Goal: Information Seeking & Learning: Check status

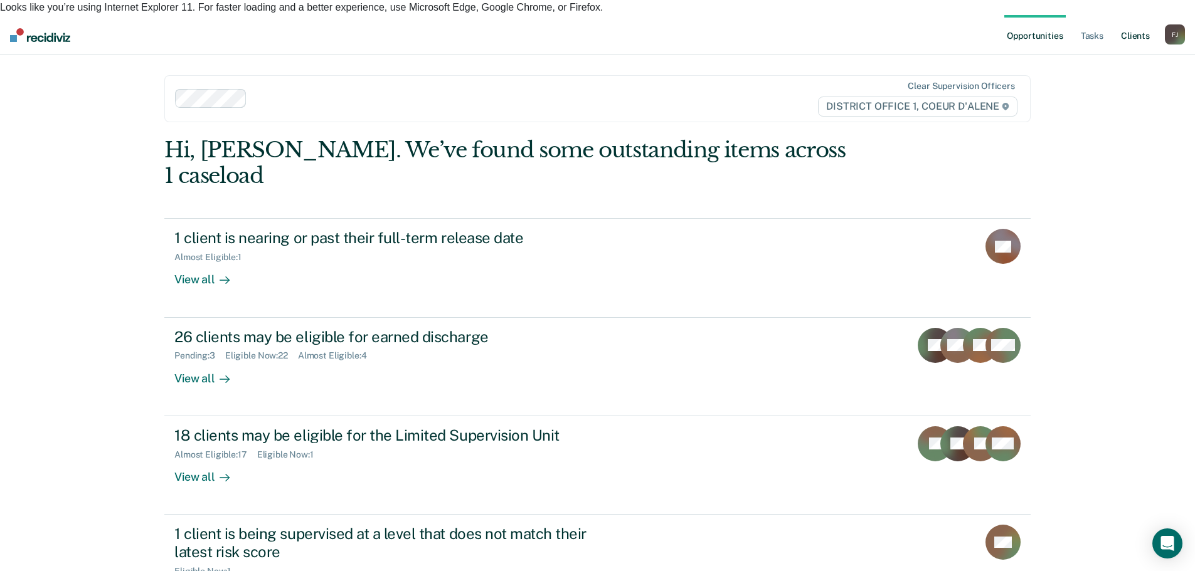
click at [1128, 19] on link "Client s" at bounding box center [1135, 35] width 34 height 40
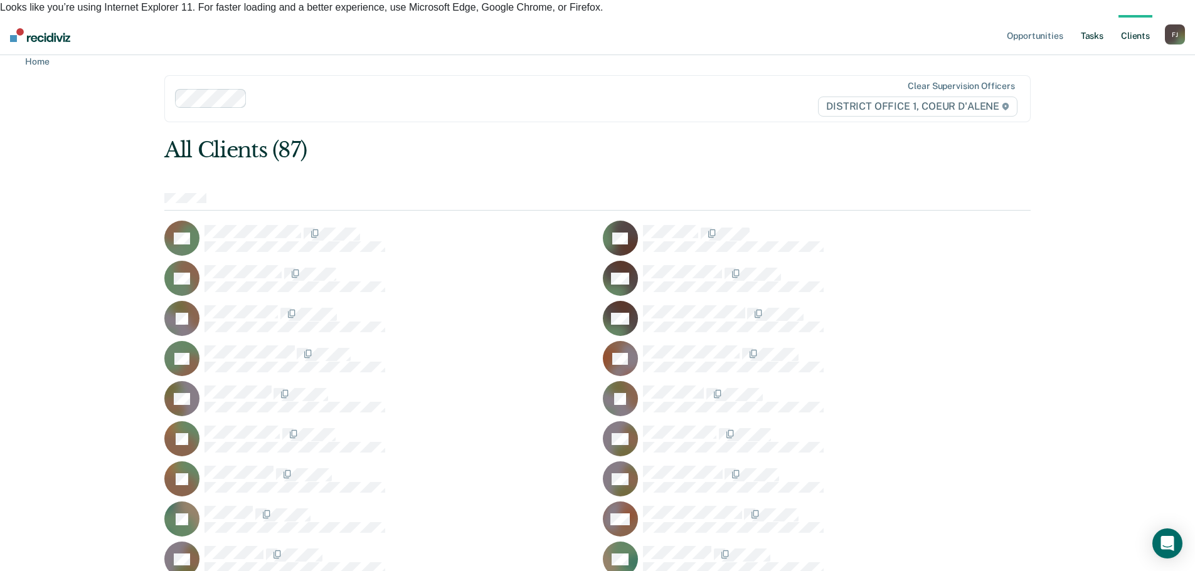
click at [1089, 23] on link "Tasks" at bounding box center [1092, 35] width 28 height 40
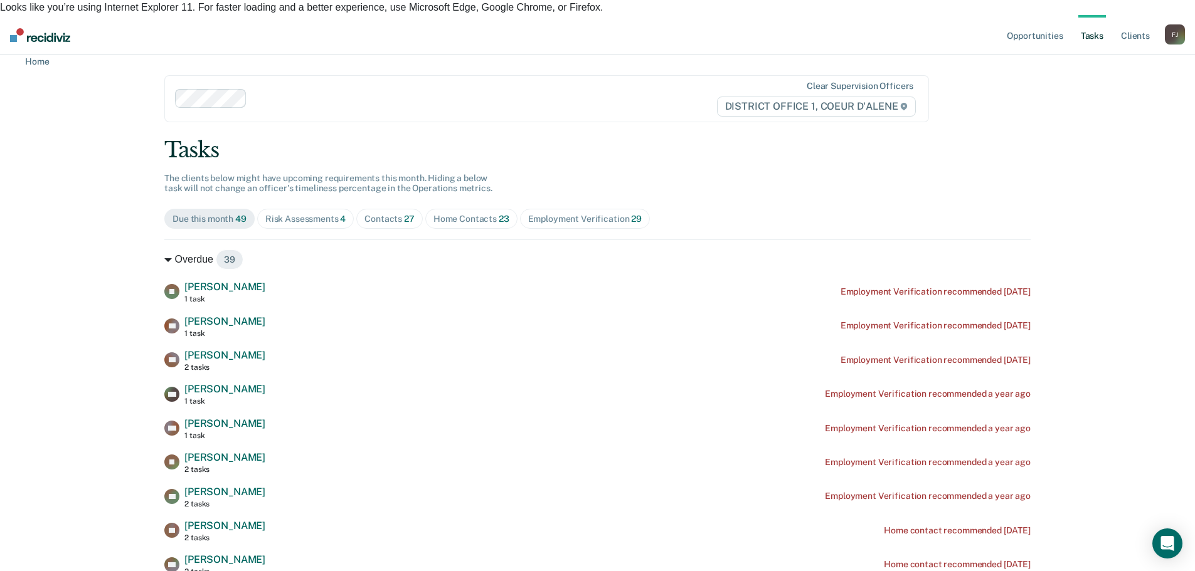
click at [472, 214] on div "Home Contacts 23" at bounding box center [471, 219] width 76 height 11
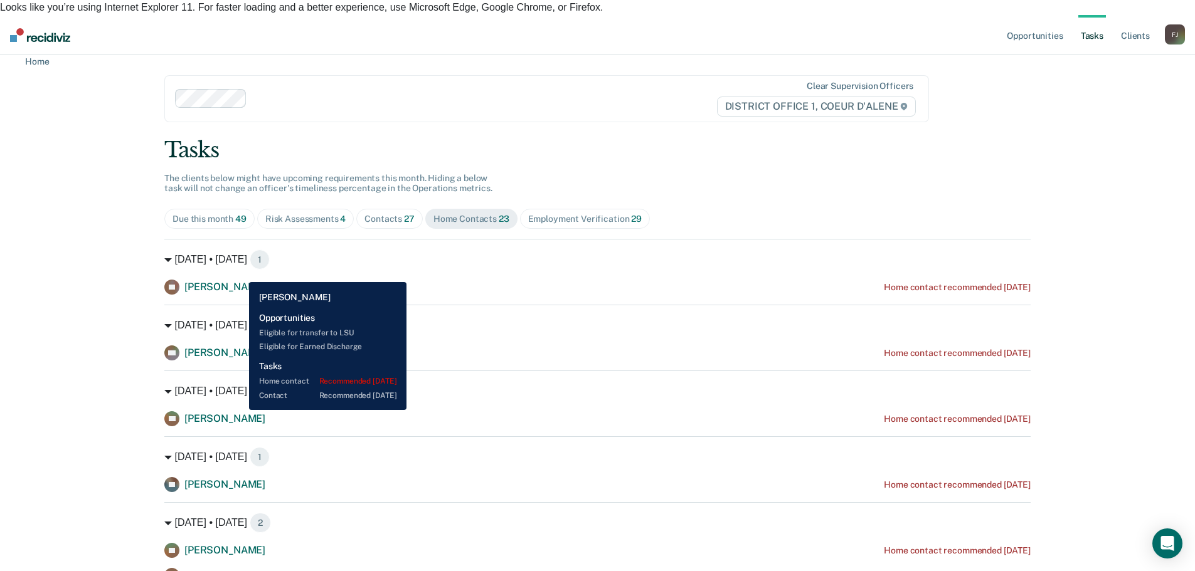
click at [240, 281] on span "[PERSON_NAME]" at bounding box center [224, 287] width 81 height 12
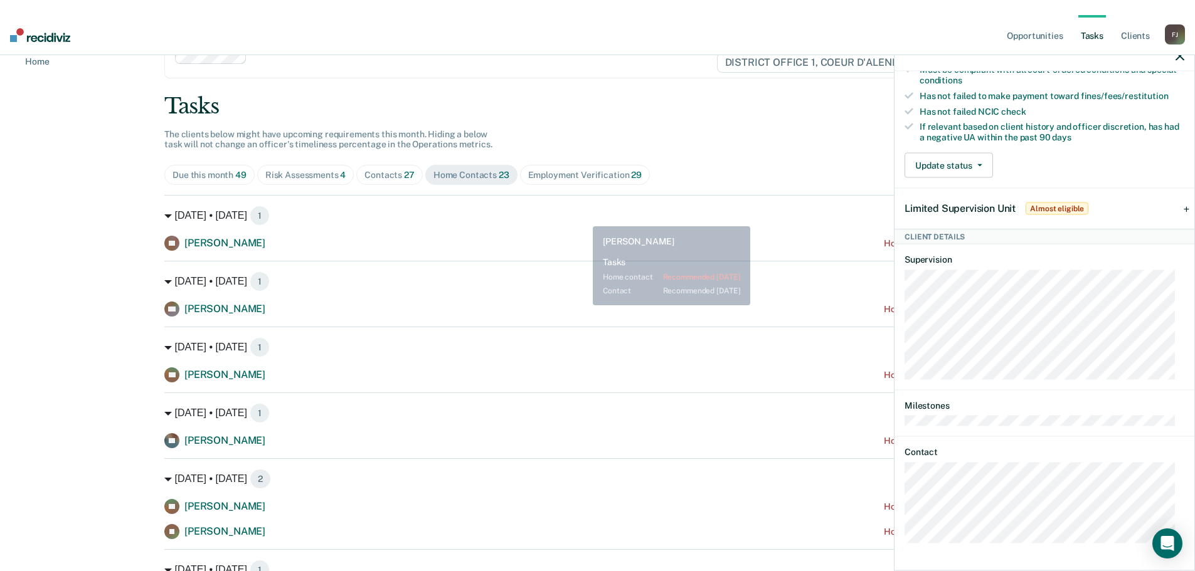
scroll to position [42, 0]
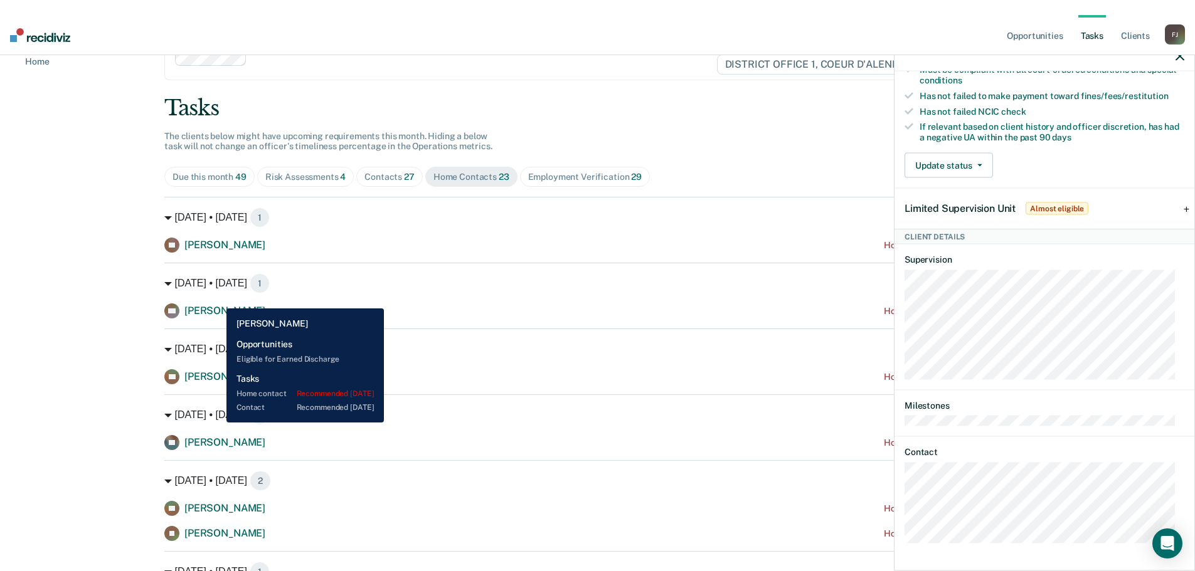
click at [217, 305] on span "[PERSON_NAME]" at bounding box center [224, 311] width 81 height 12
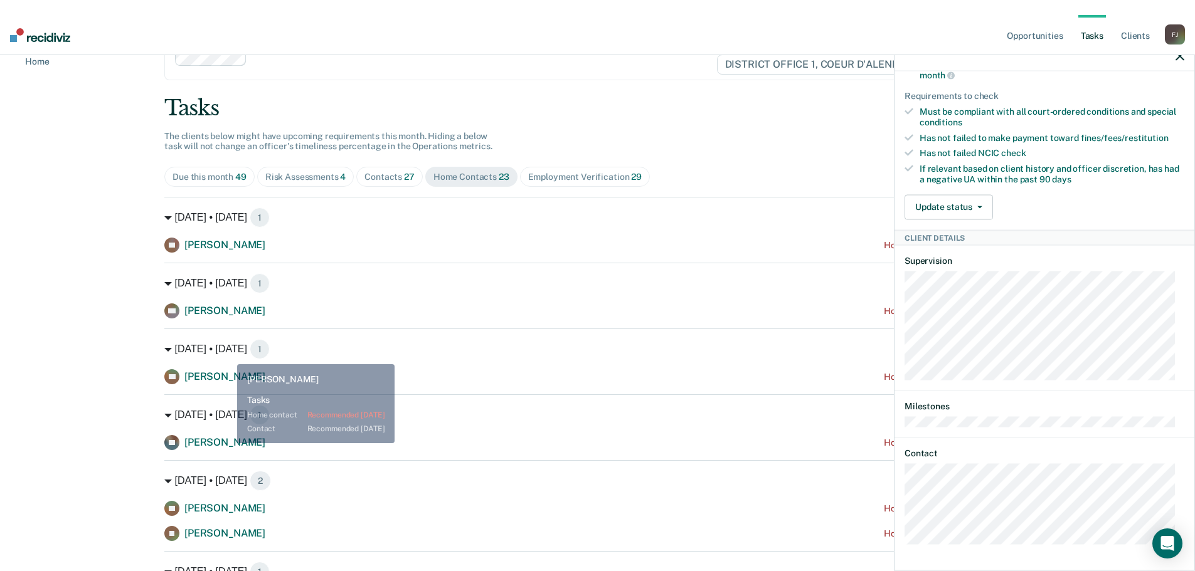
click at [226, 371] on span "[PERSON_NAME]" at bounding box center [224, 377] width 81 height 12
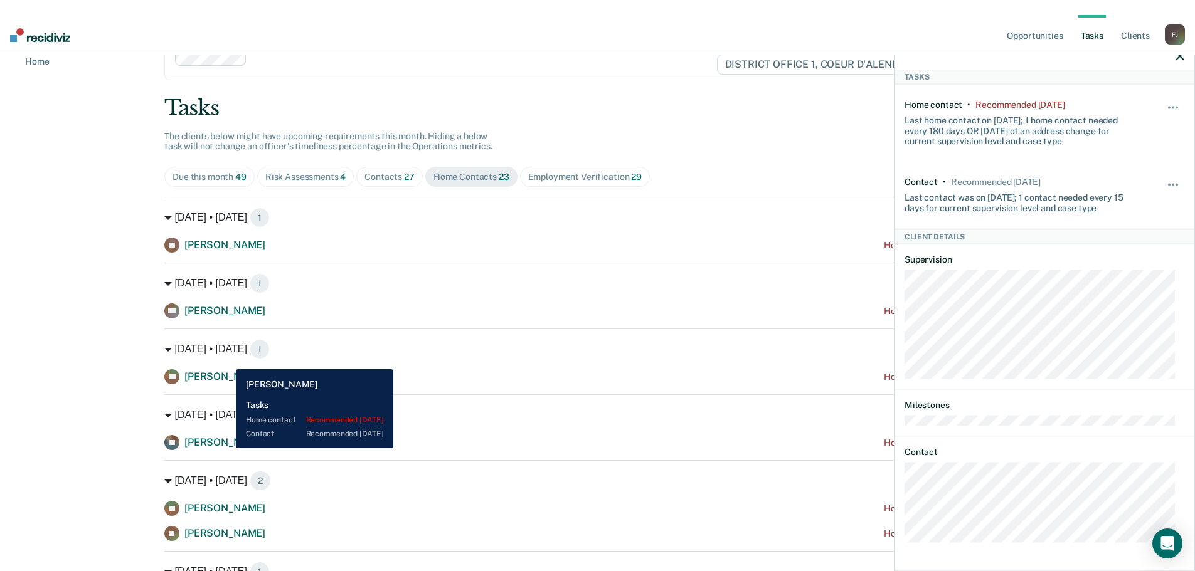
scroll to position [53, 0]
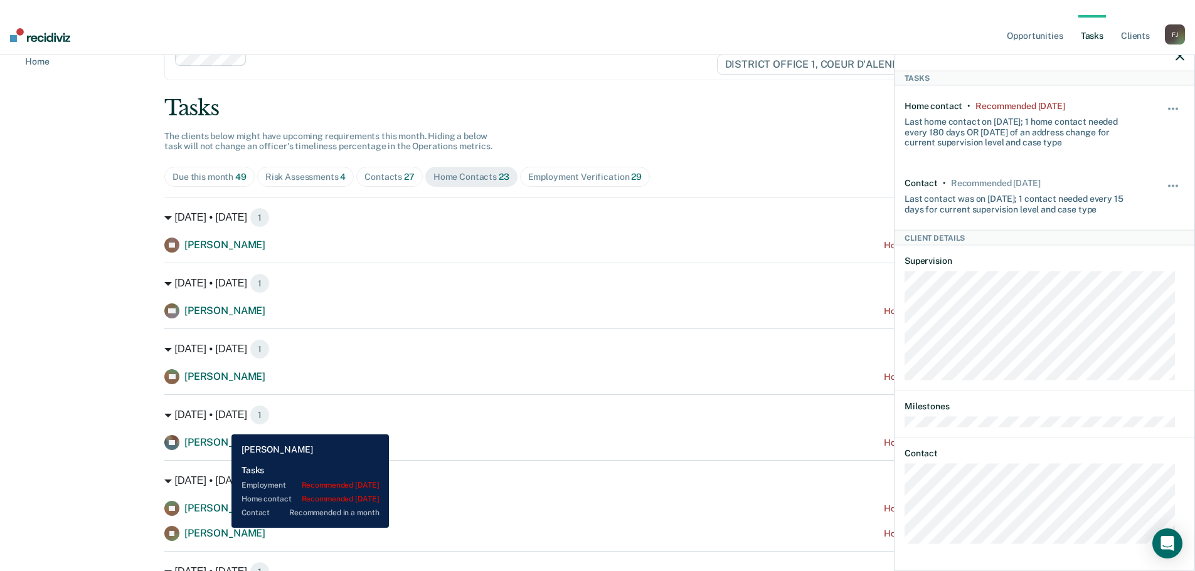
click at [222, 436] on span "[PERSON_NAME]" at bounding box center [224, 442] width 81 height 12
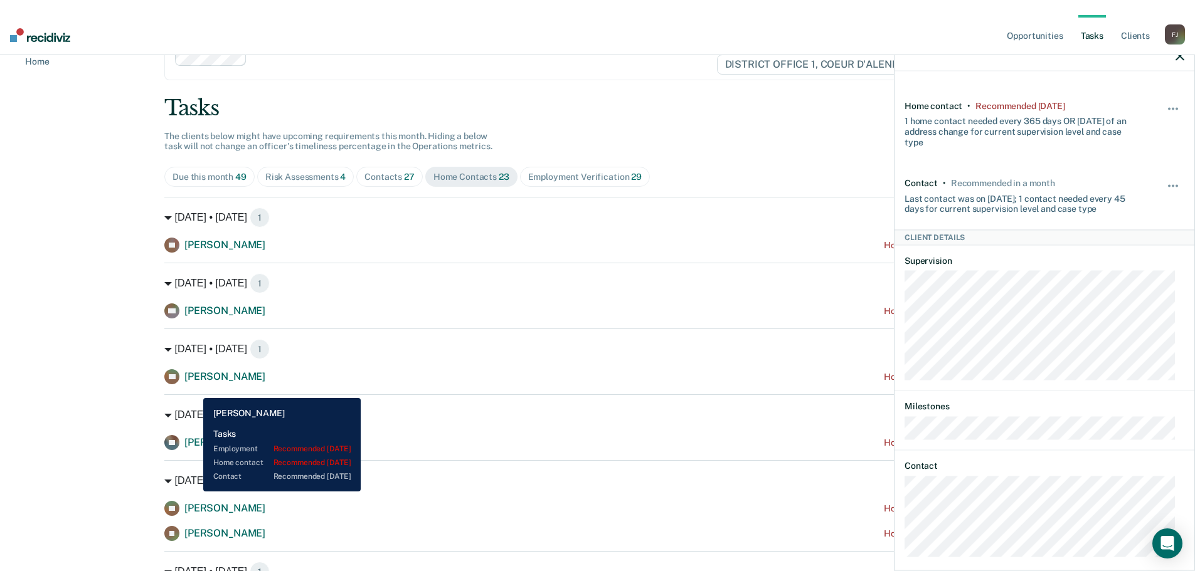
click at [196, 502] on span "[PERSON_NAME]" at bounding box center [224, 508] width 81 height 12
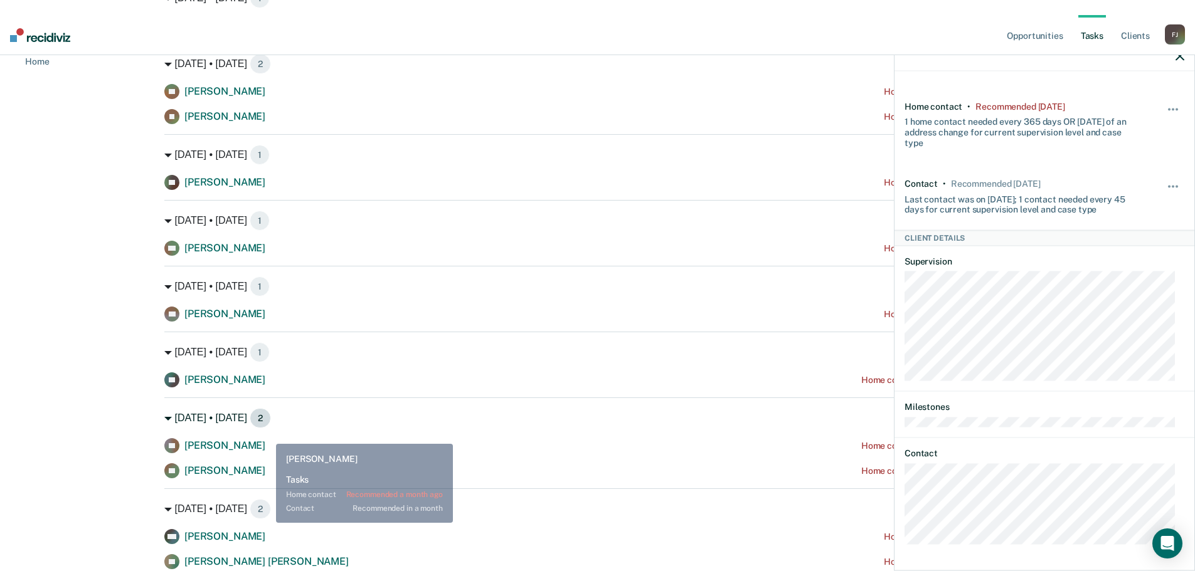
scroll to position [460, 0]
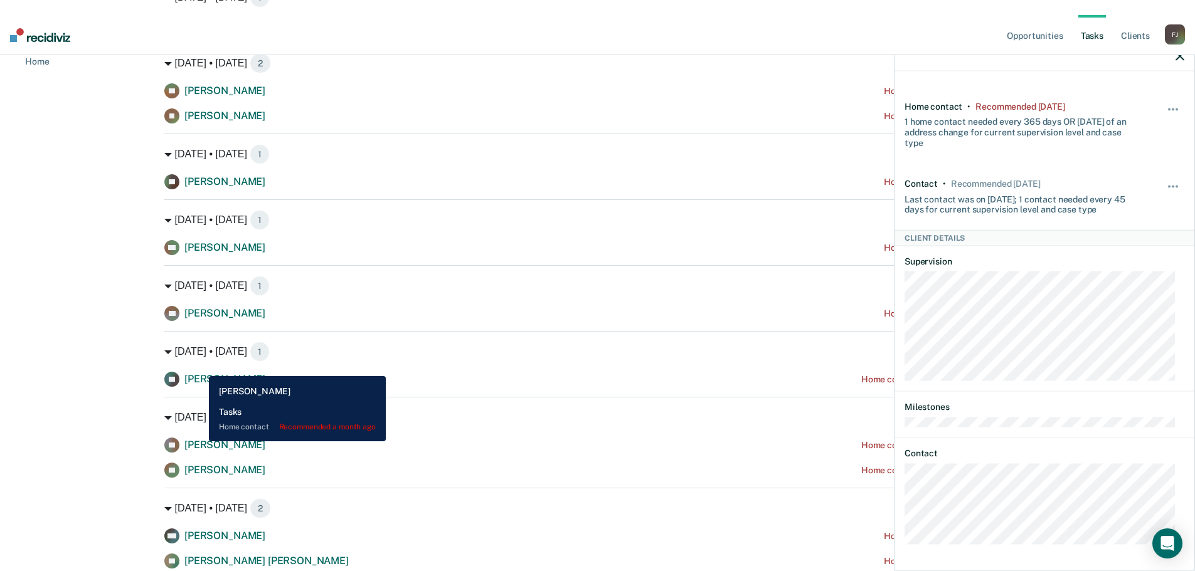
click at [199, 373] on span "[PERSON_NAME]" at bounding box center [224, 379] width 81 height 12
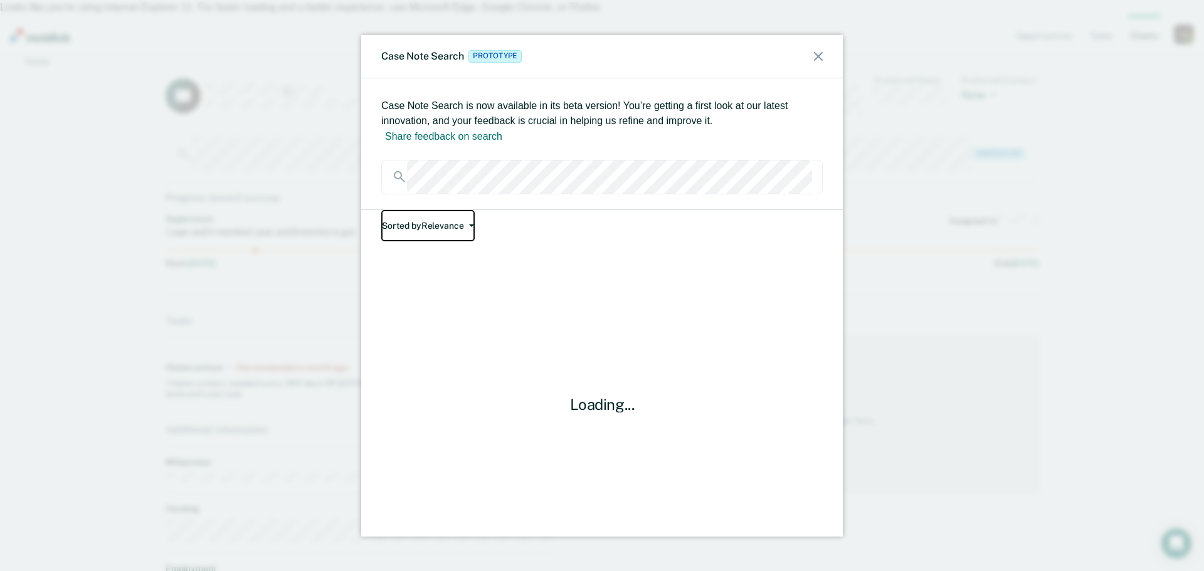
click at [470, 210] on button "Sorted by Relevance" at bounding box center [427, 226] width 93 height 32
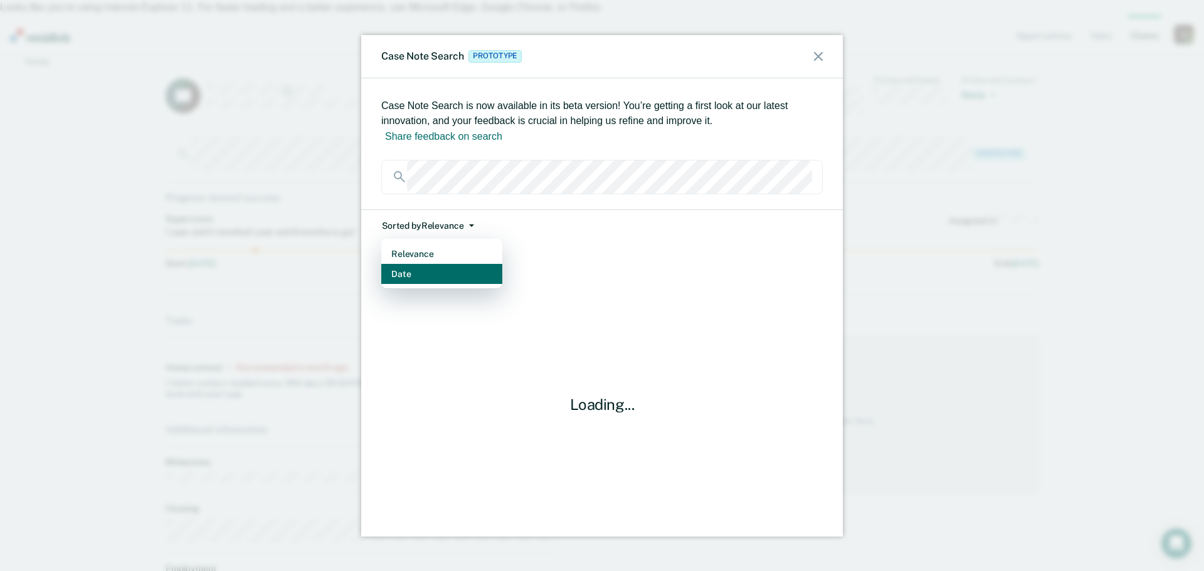
click at [413, 264] on button "Date" at bounding box center [441, 274] width 121 height 20
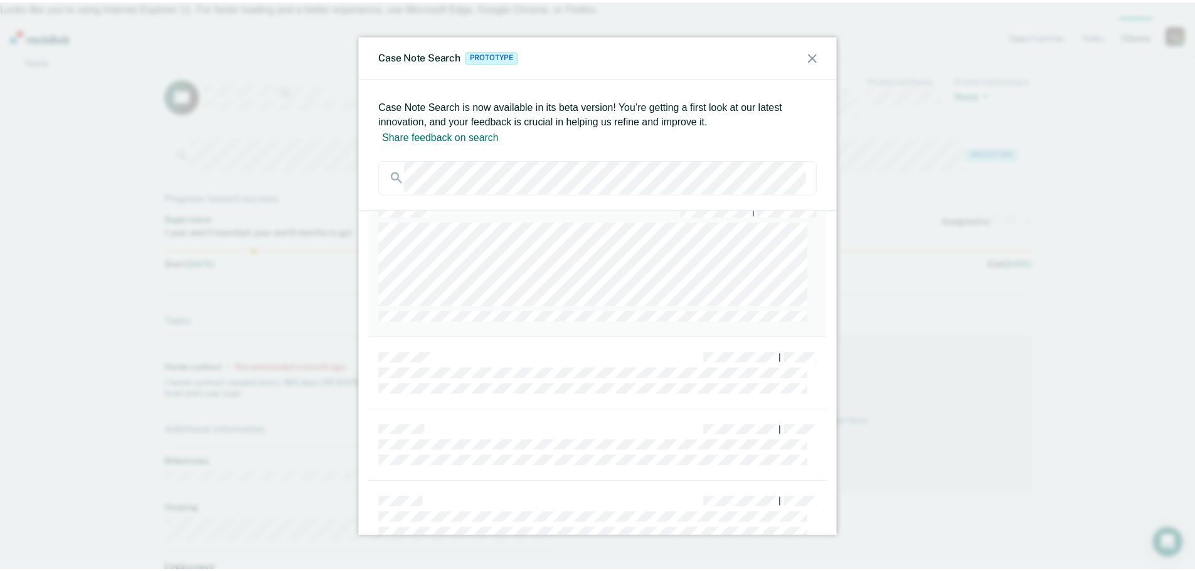
scroll to position [209, 0]
click at [811, 56] on div "Case Note Search Prototype" at bounding box center [602, 56] width 482 height 43
click at [823, 56] on div "Case Note Search Prototype" at bounding box center [602, 56] width 482 height 43
click at [821, 57] on icon at bounding box center [818, 56] width 9 height 9
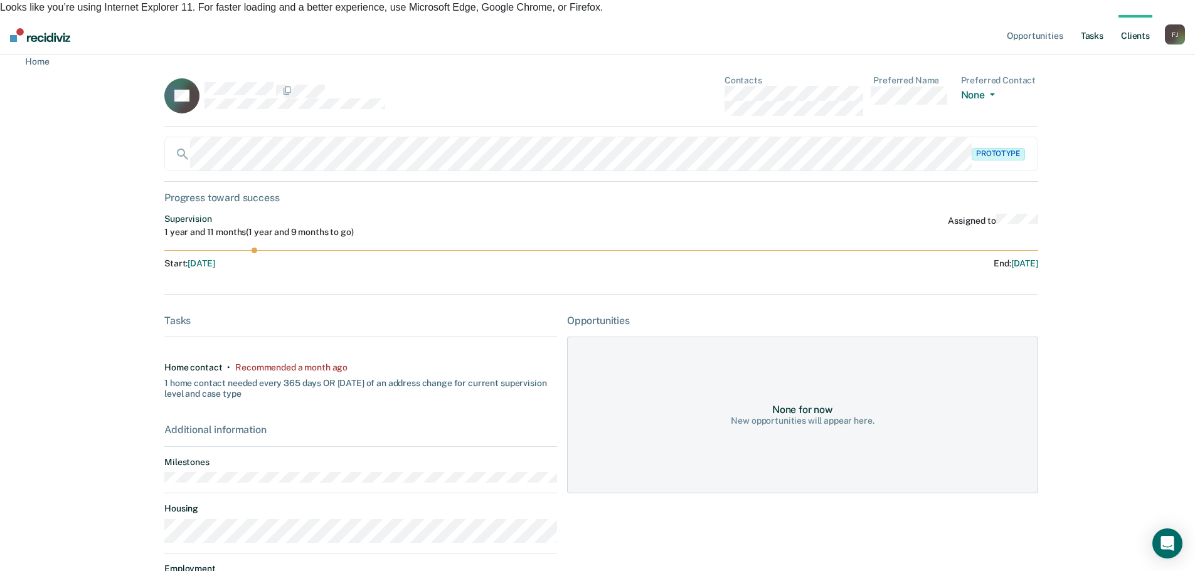
click at [1100, 22] on link "Tasks" at bounding box center [1092, 35] width 28 height 40
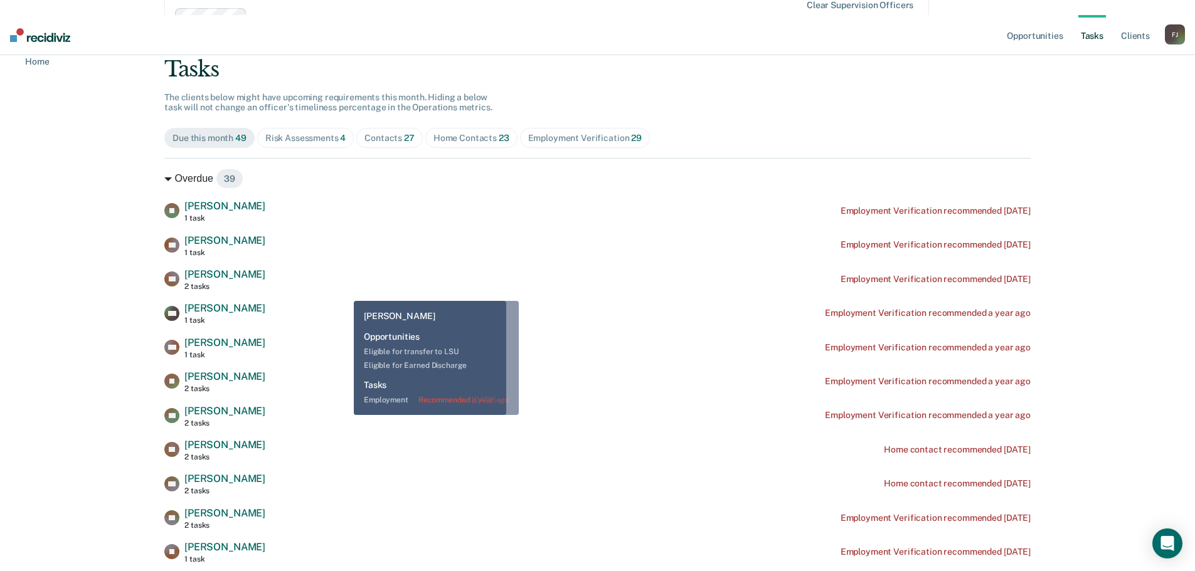
scroll to position [84, 0]
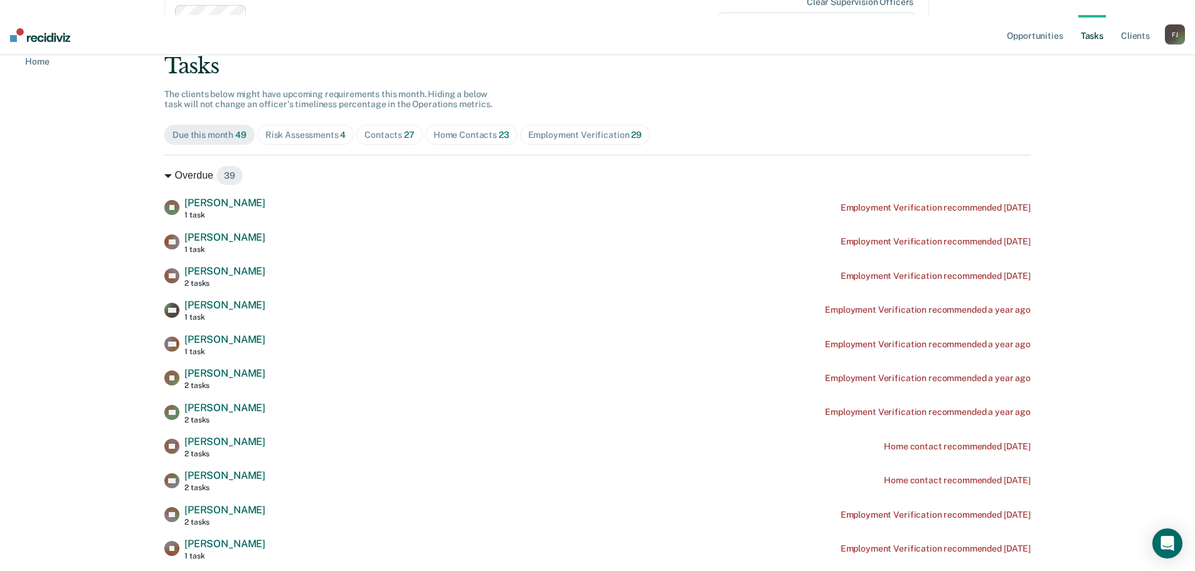
click at [453, 125] on span "Home Contacts 23" at bounding box center [471, 135] width 92 height 20
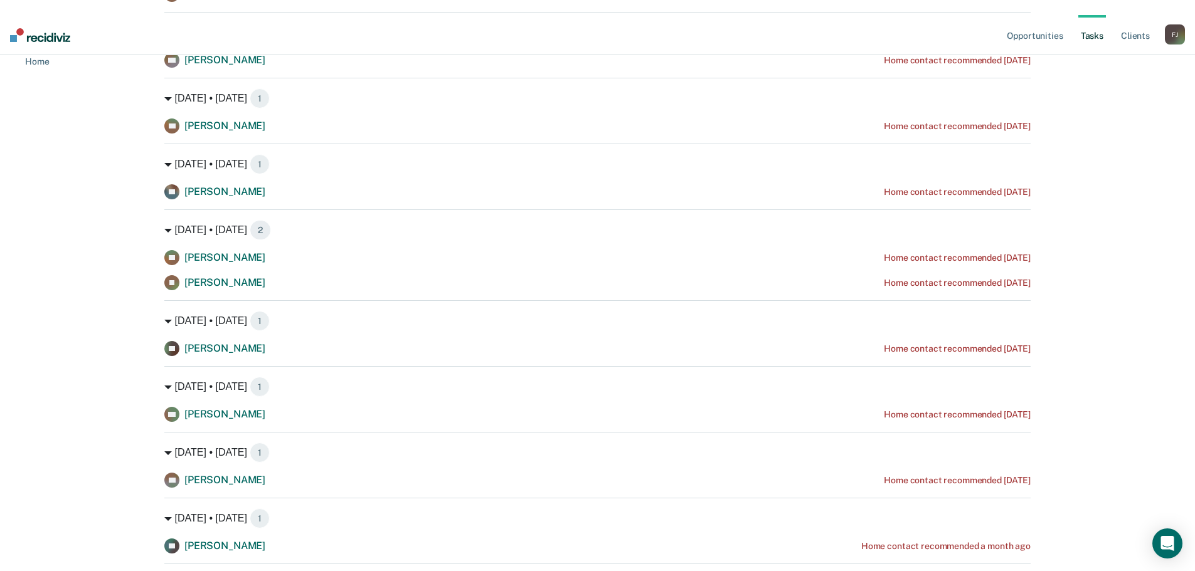
scroll to position [335, 0]
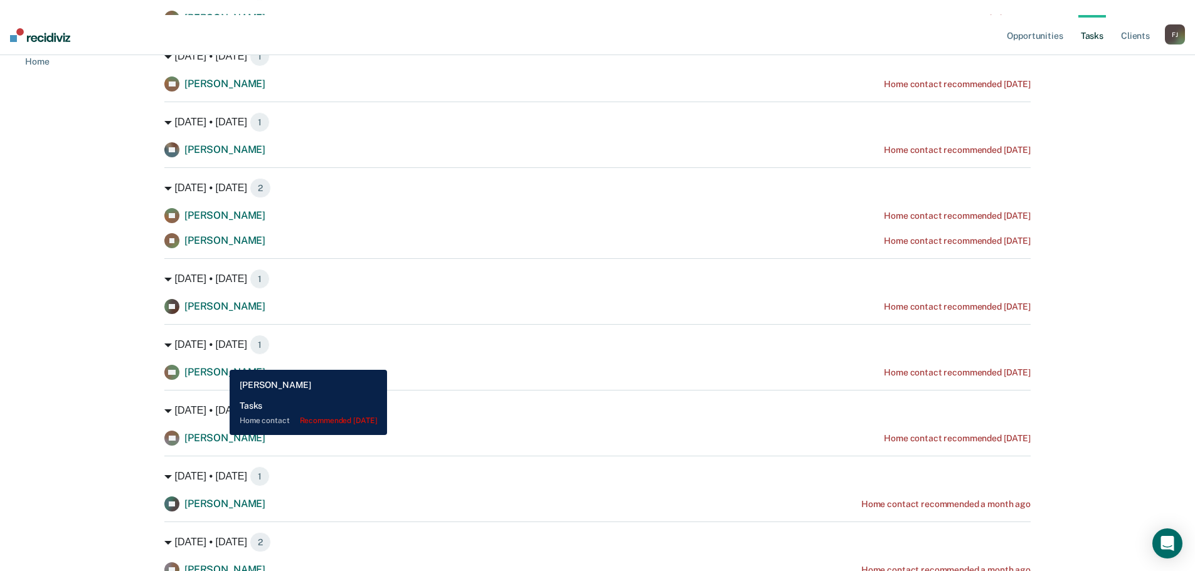
click at [220, 366] on span "[PERSON_NAME]" at bounding box center [224, 372] width 81 height 12
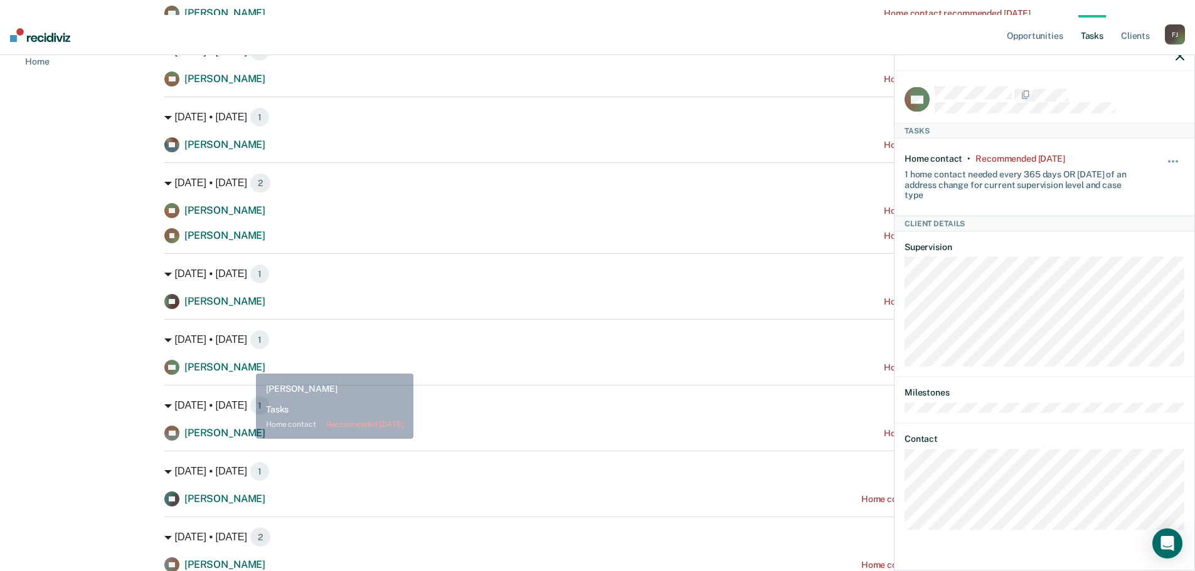
scroll to position [376, 0]
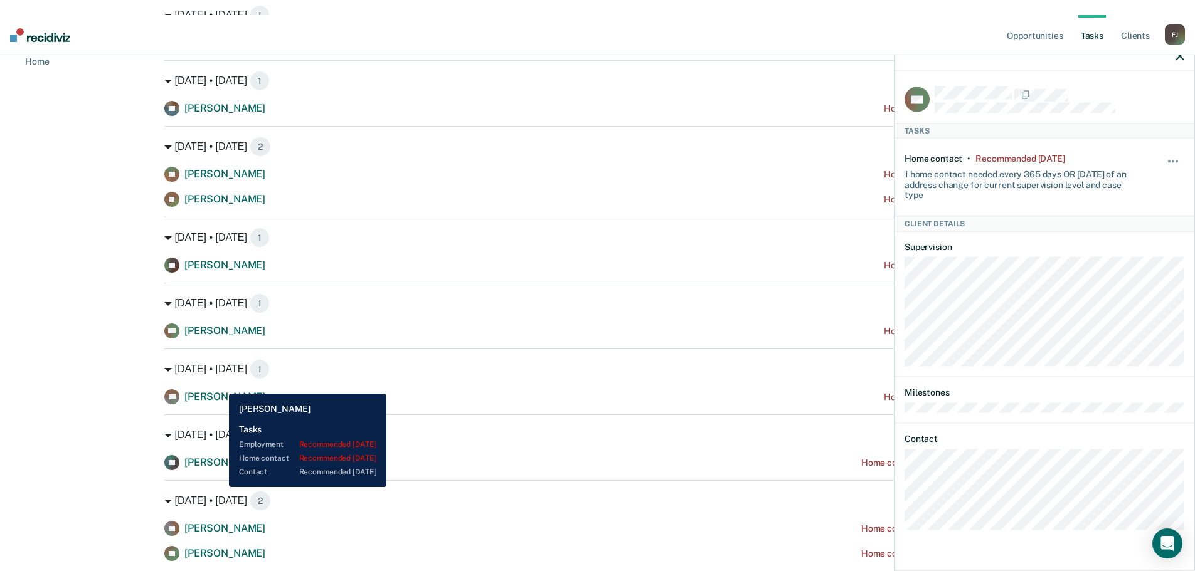
click at [219, 391] on span "[PERSON_NAME]" at bounding box center [224, 397] width 81 height 12
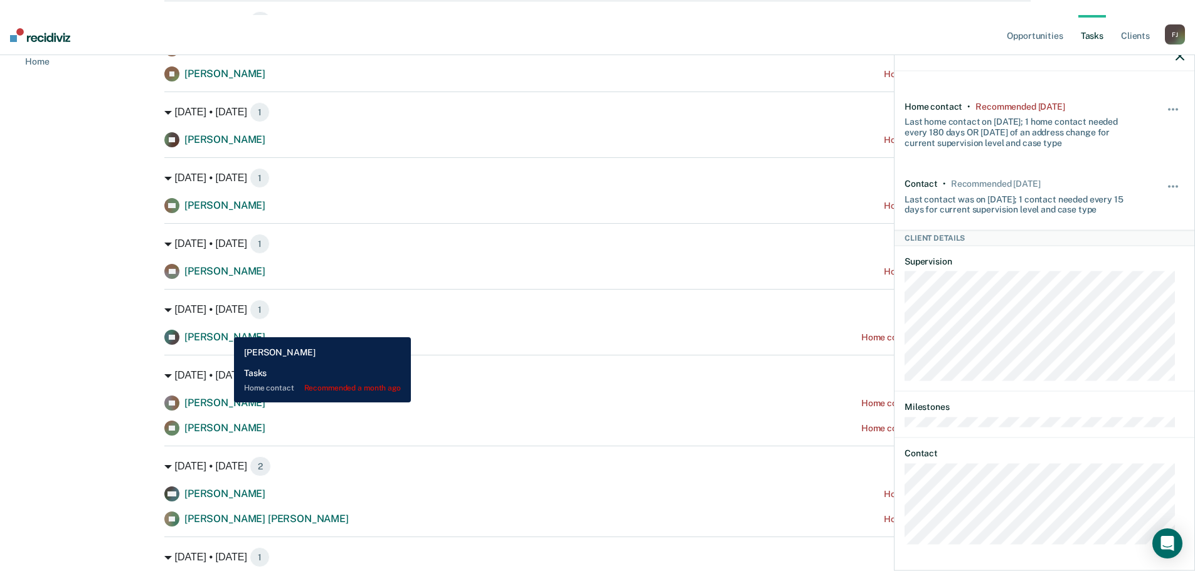
scroll to position [544, 0]
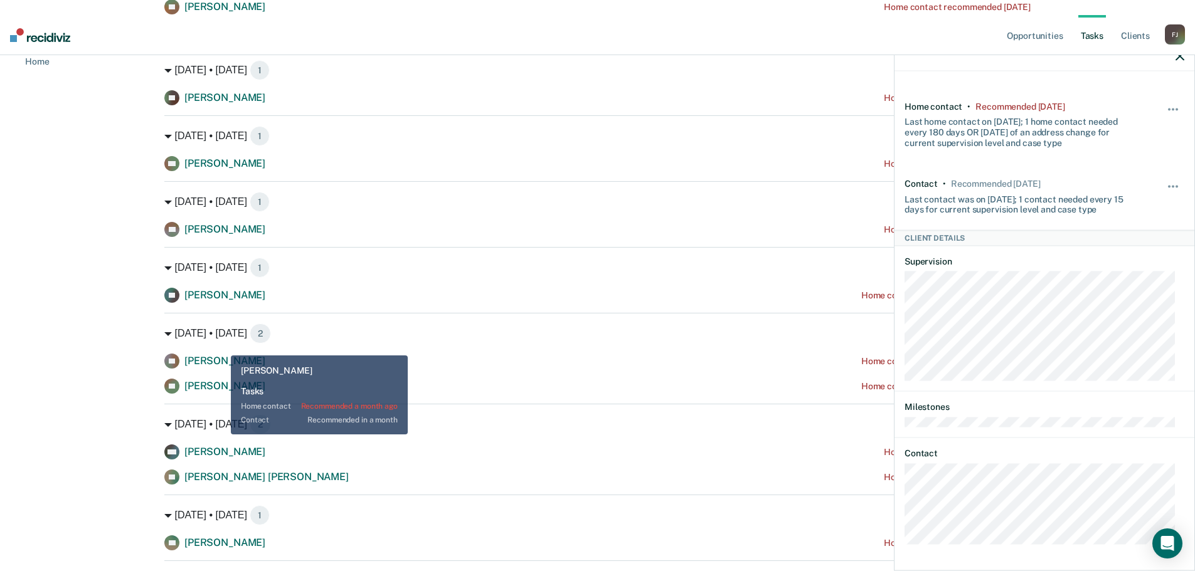
click at [220, 355] on span "[PERSON_NAME]" at bounding box center [224, 361] width 81 height 12
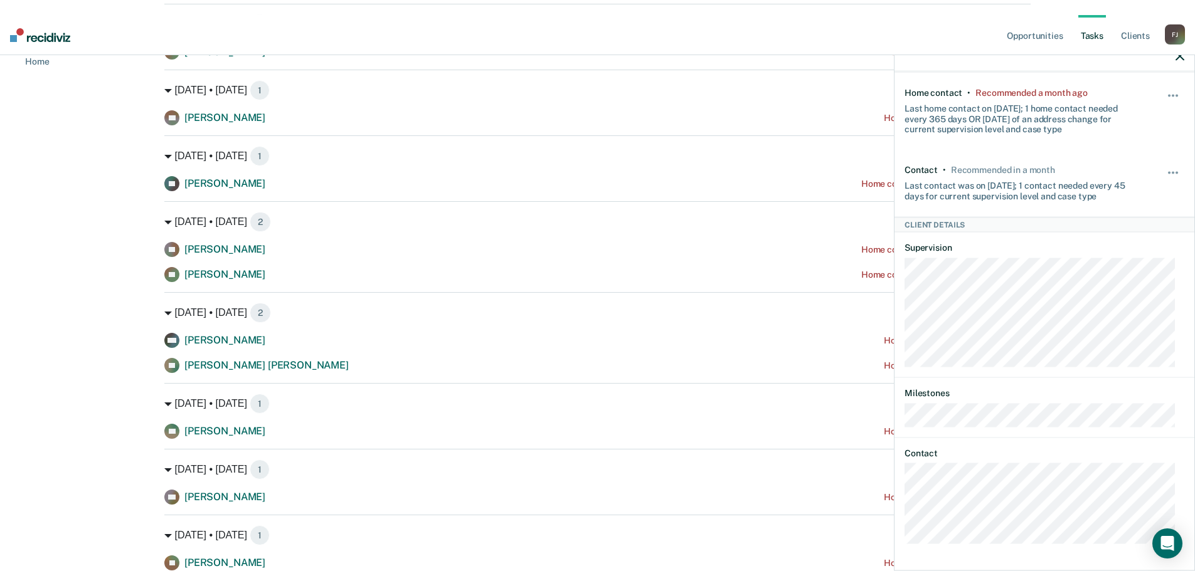
scroll to position [669, 0]
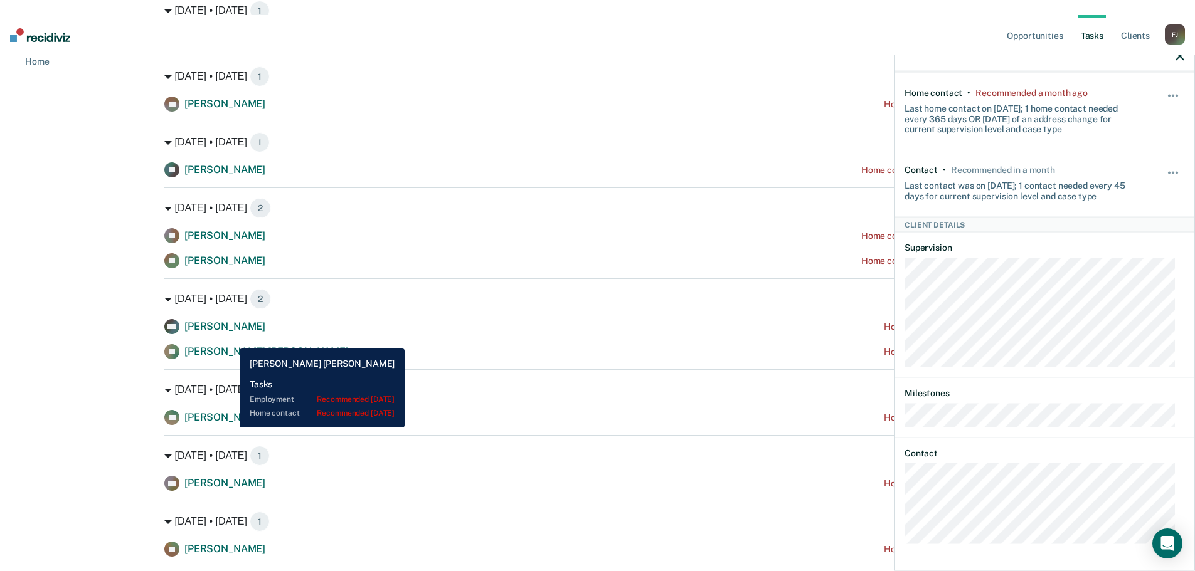
click at [230, 345] on span "[PERSON_NAME] [PERSON_NAME]" at bounding box center [266, 351] width 164 height 12
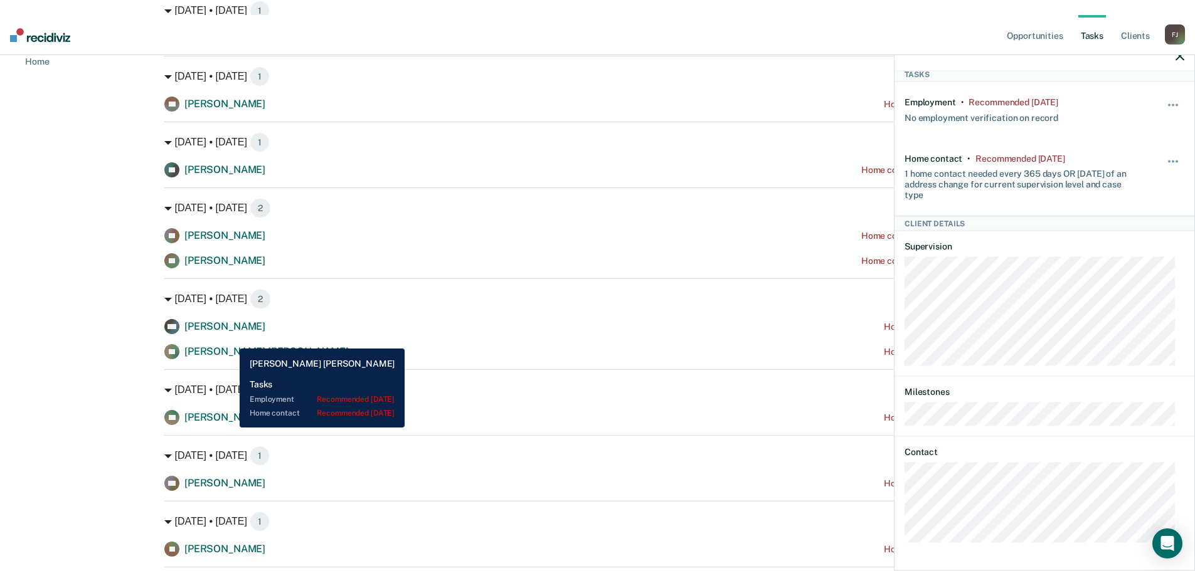
scroll to position [42, 0]
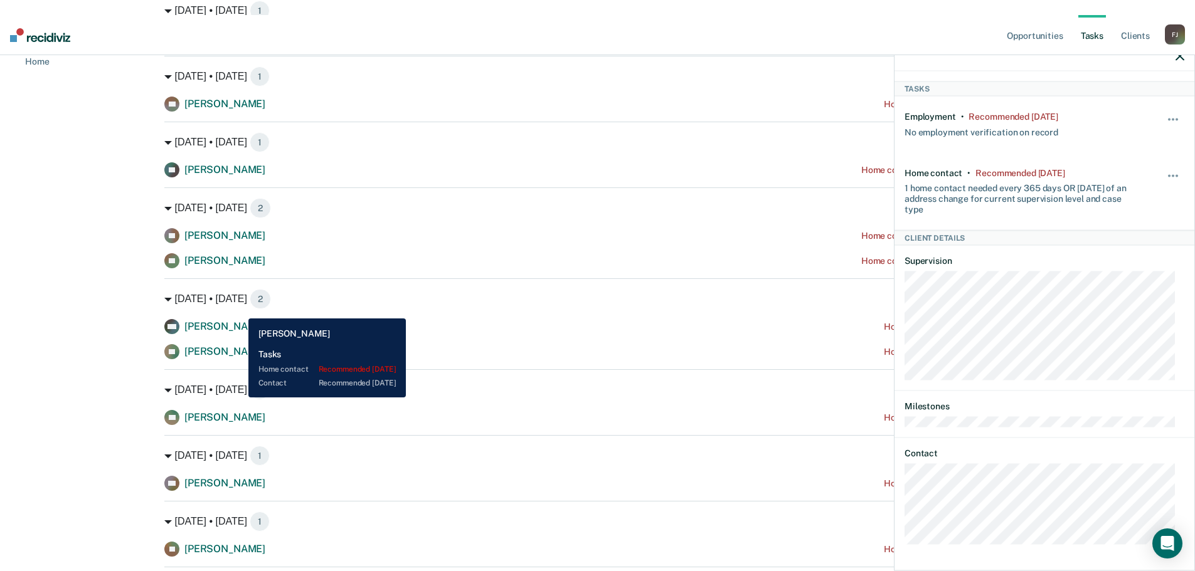
click at [239, 320] on span "[PERSON_NAME]" at bounding box center [224, 326] width 81 height 12
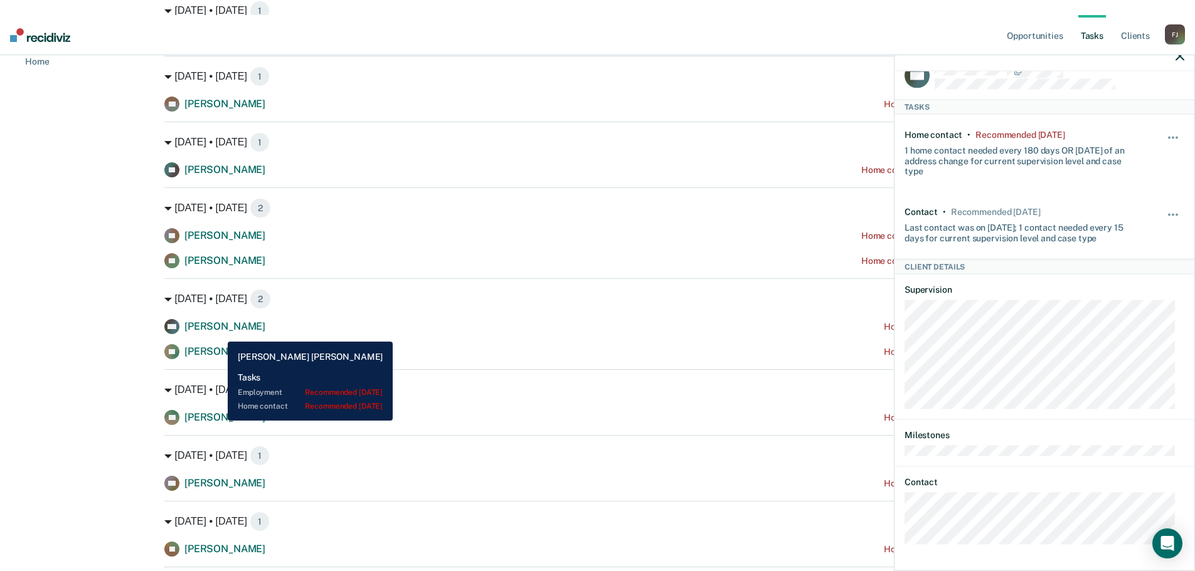
click at [218, 345] on span "[PERSON_NAME] [PERSON_NAME]" at bounding box center [266, 351] width 164 height 12
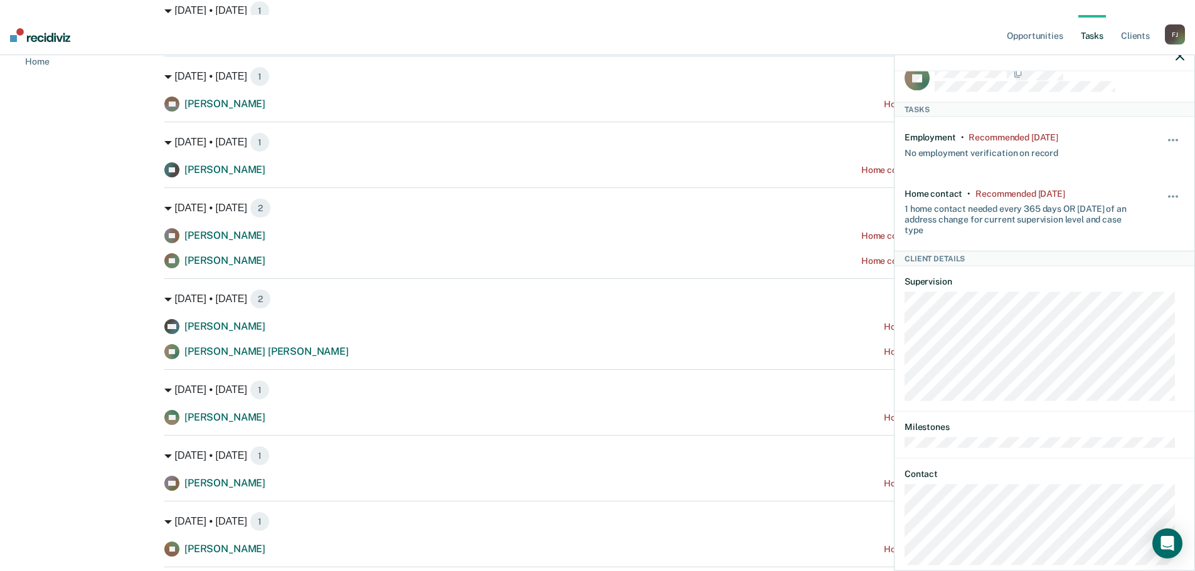
scroll to position [42, 0]
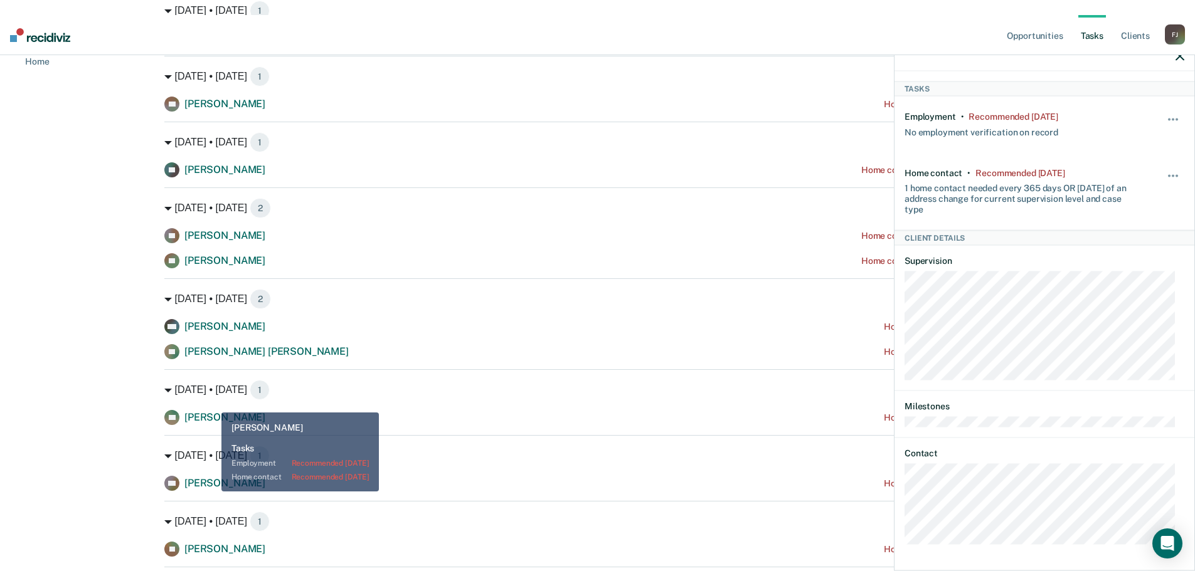
click at [212, 411] on span "[PERSON_NAME]" at bounding box center [224, 417] width 81 height 12
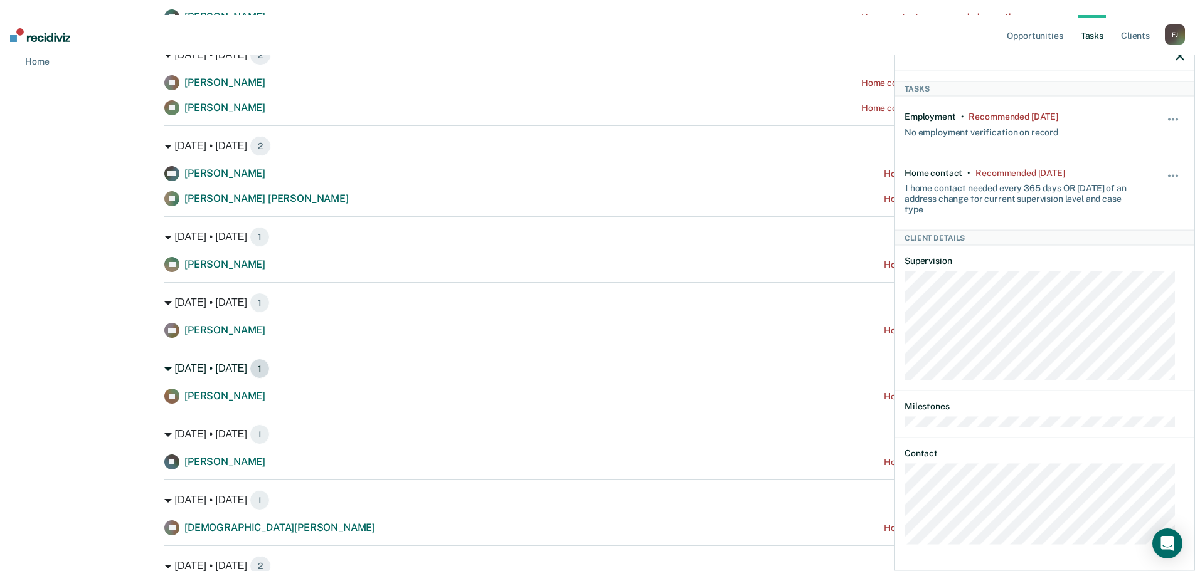
scroll to position [836, 0]
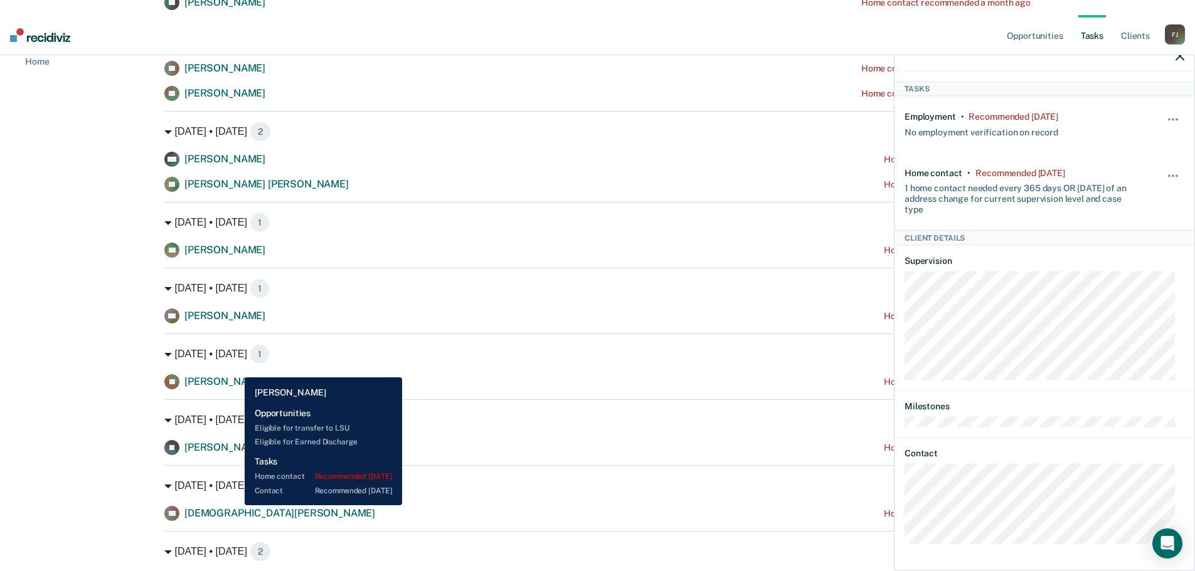
click at [235, 376] on span "[PERSON_NAME]" at bounding box center [224, 382] width 81 height 12
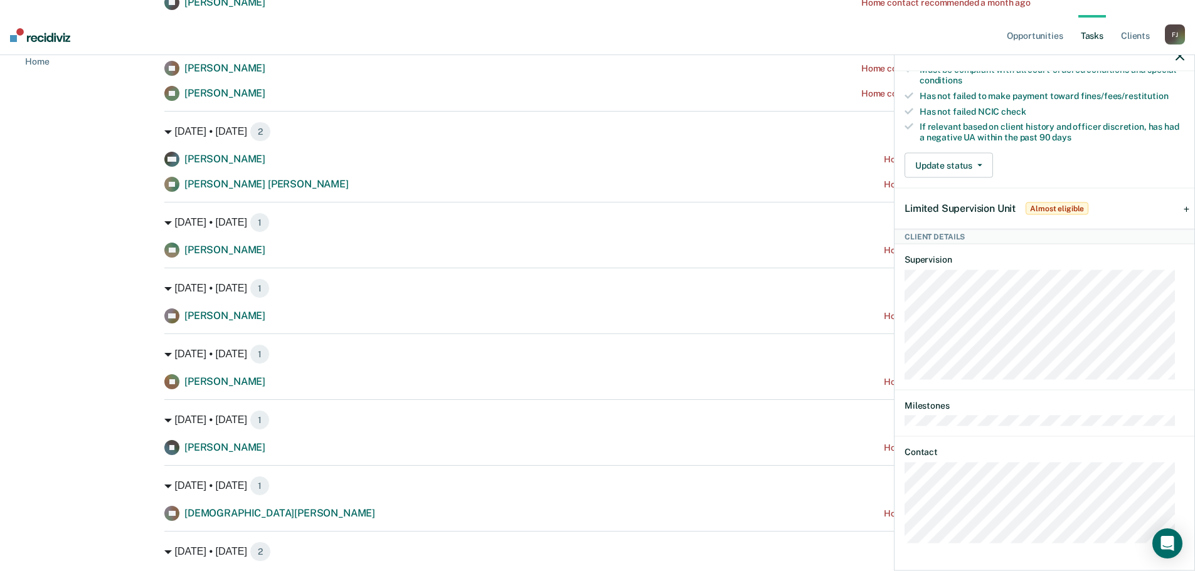
scroll to position [384, 0]
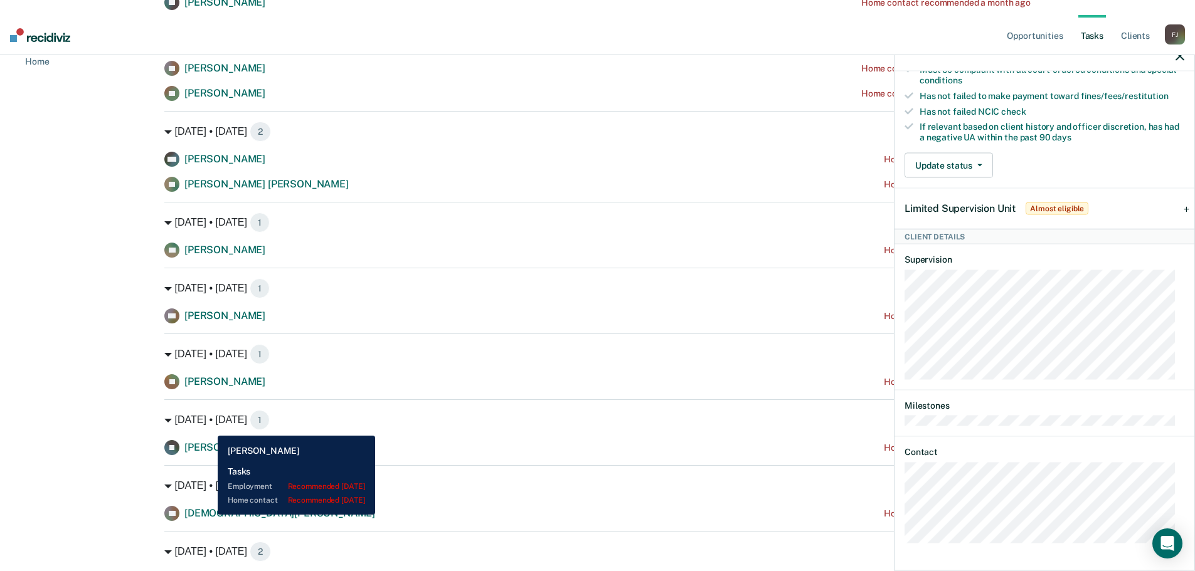
click at [208, 441] on span "[PERSON_NAME]" at bounding box center [224, 447] width 81 height 12
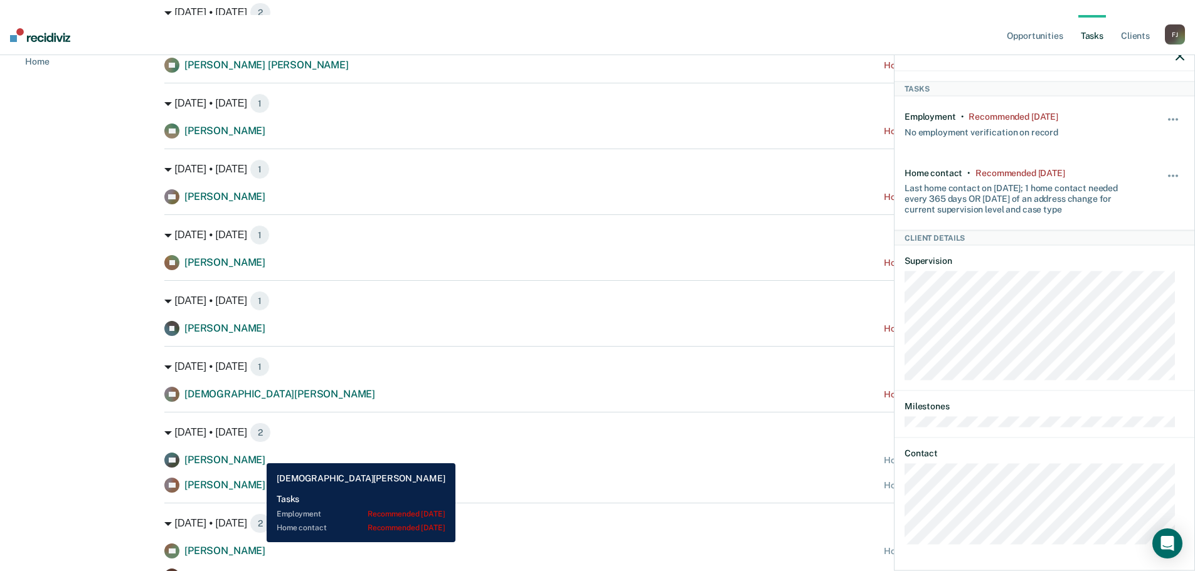
scroll to position [962, 0]
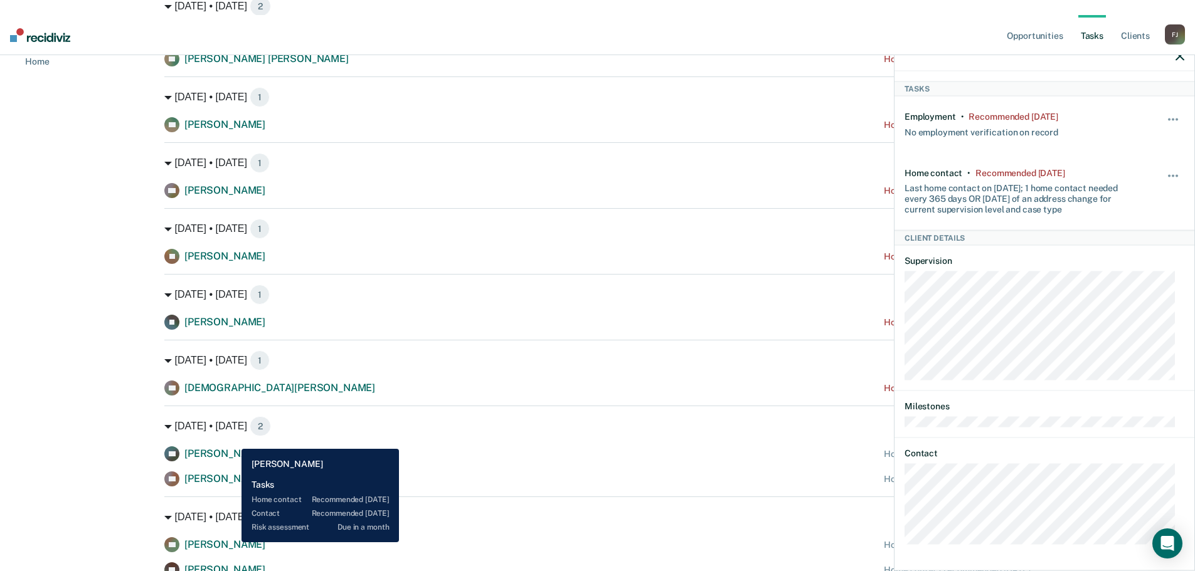
click at [232, 448] on span "[PERSON_NAME]" at bounding box center [224, 454] width 81 height 12
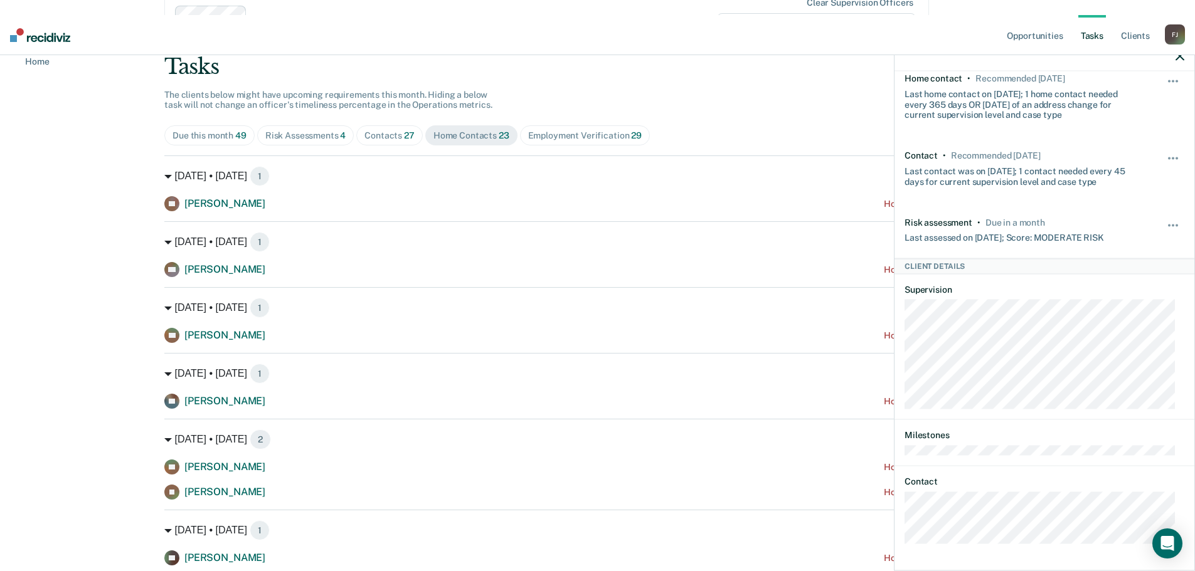
scroll to position [0, 0]
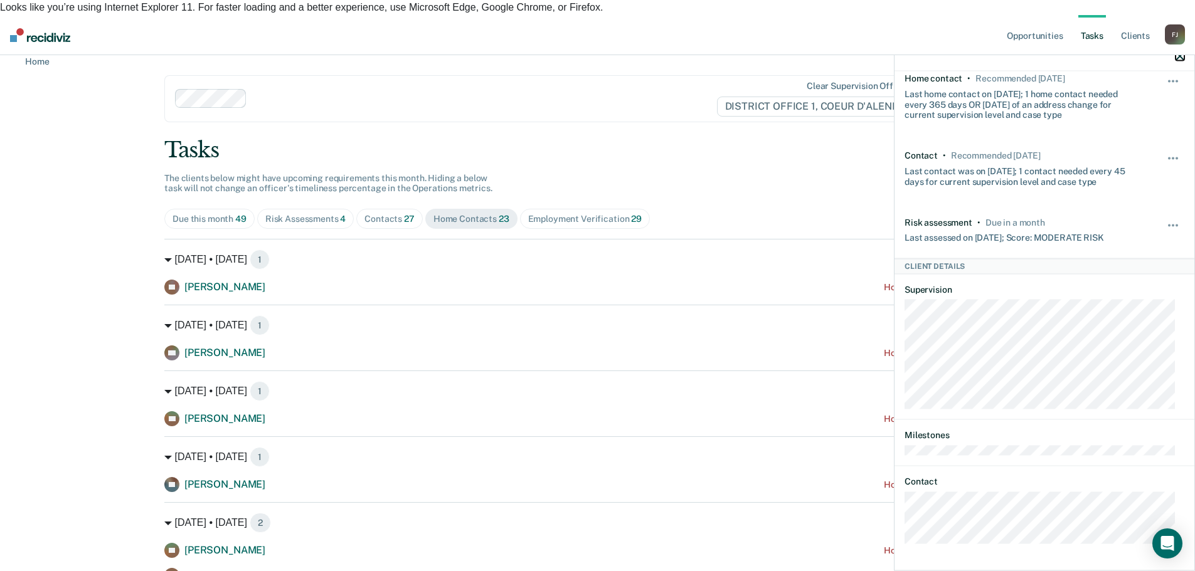
click at [1183, 55] on icon "button" at bounding box center [1179, 55] width 9 height 9
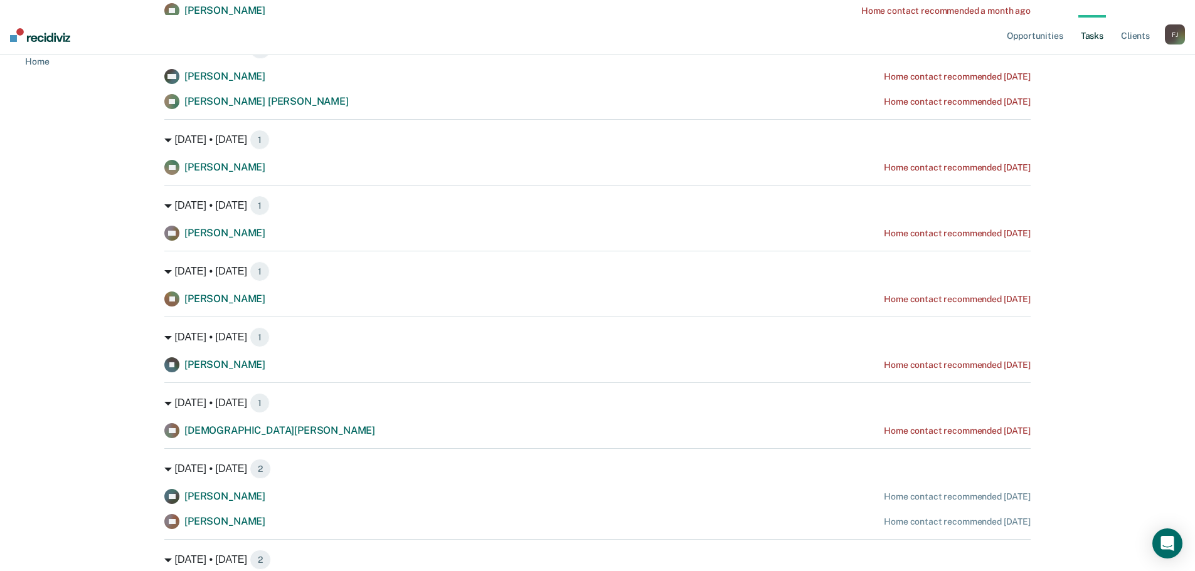
scroll to position [920, 0]
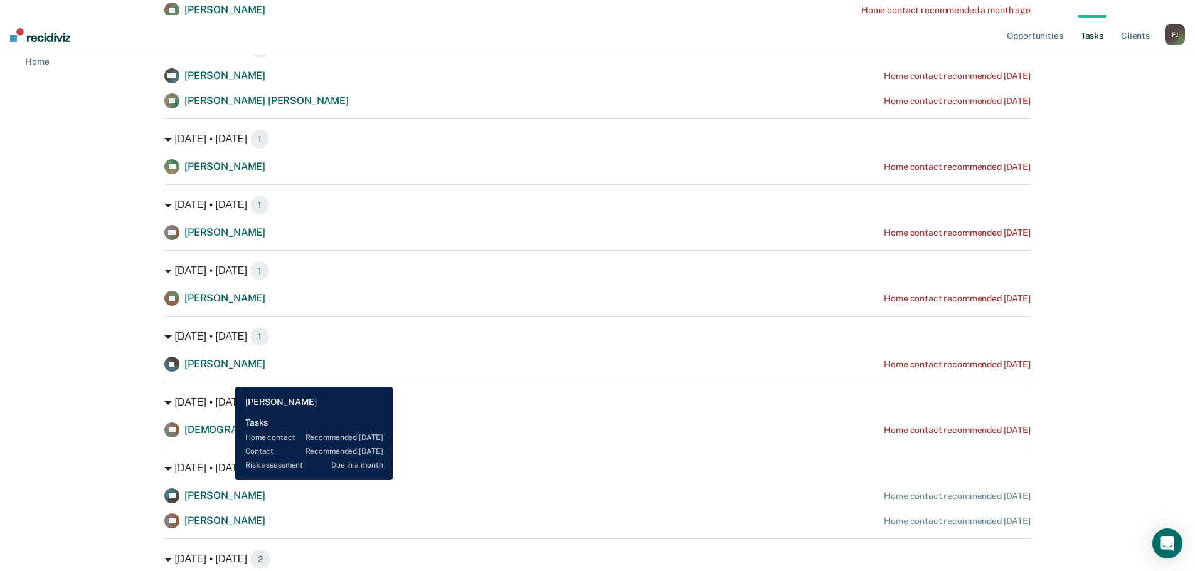
click at [225, 490] on span "[PERSON_NAME]" at bounding box center [224, 496] width 81 height 12
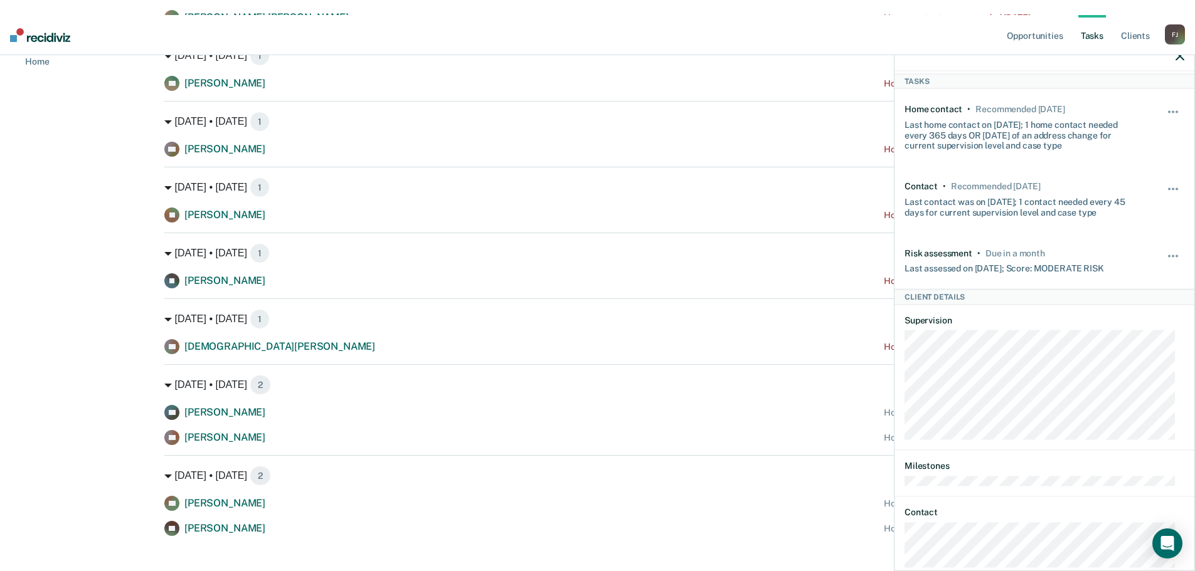
scroll to position [0, 0]
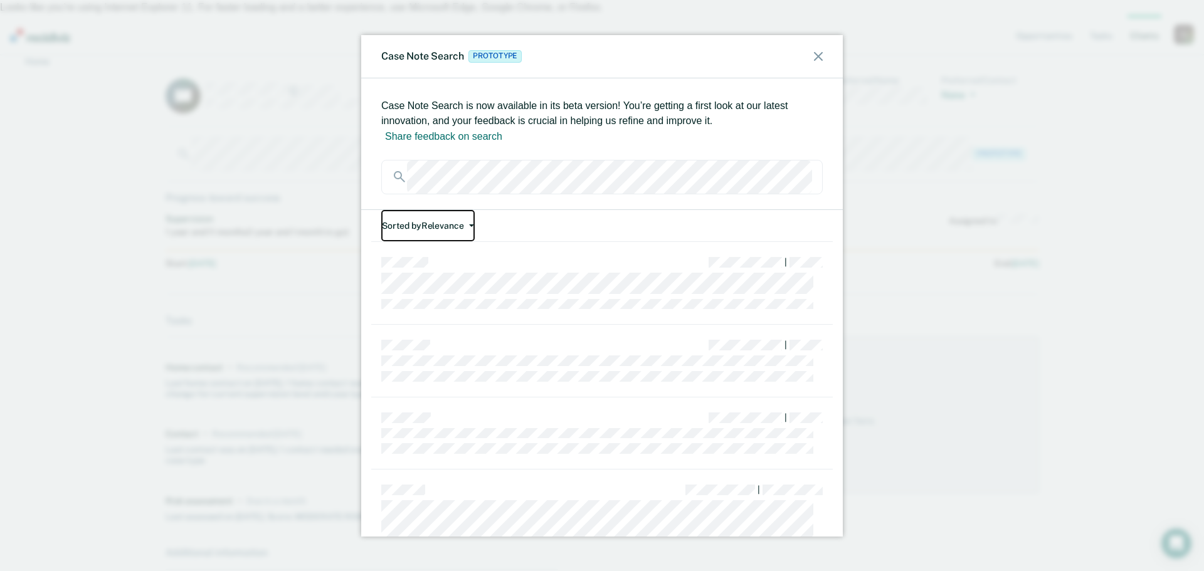
click at [442, 210] on button "Sorted by Relevance" at bounding box center [427, 226] width 93 height 32
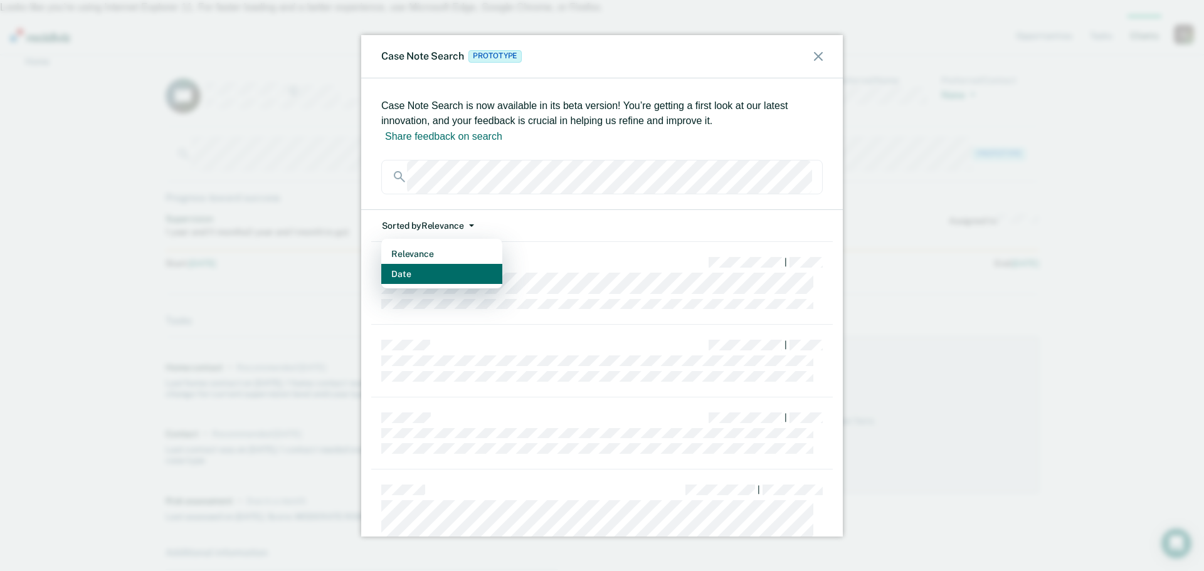
click at [410, 264] on button "Date" at bounding box center [441, 274] width 121 height 20
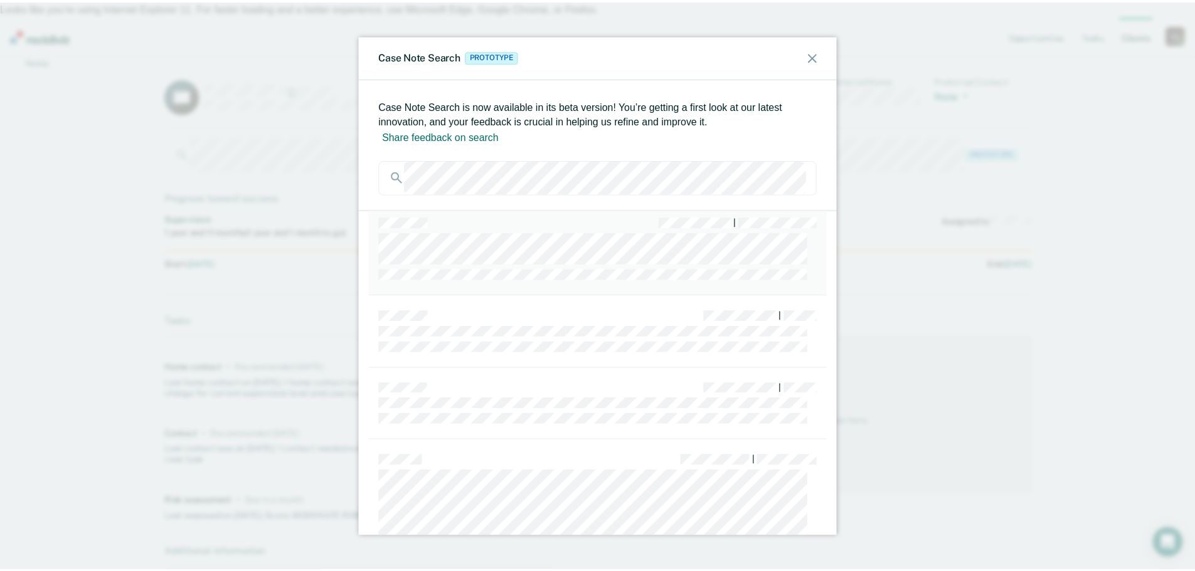
scroll to position [334, 0]
click at [819, 58] on icon at bounding box center [818, 56] width 9 height 9
